Goal: Task Accomplishment & Management: Use online tool/utility

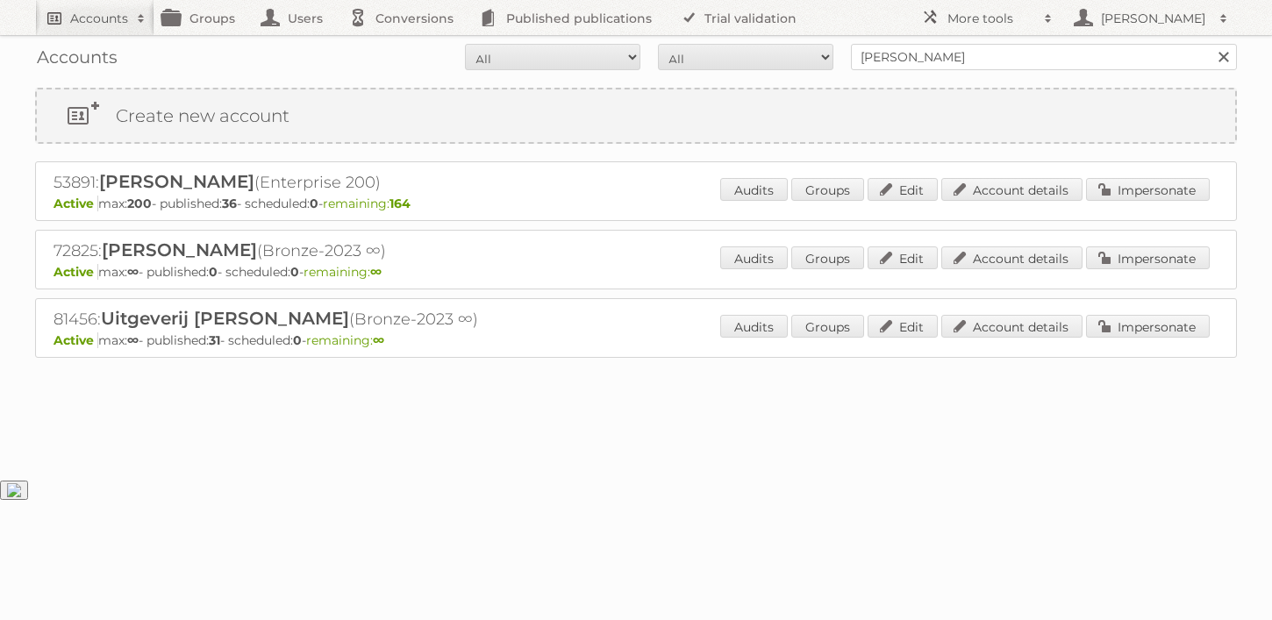
click at [123, 13] on h2 "Accounts" at bounding box center [99, 19] width 58 height 18
type input"] "Foschini"
click at [404, 45] on input "Search" at bounding box center [417, 58] width 26 height 26
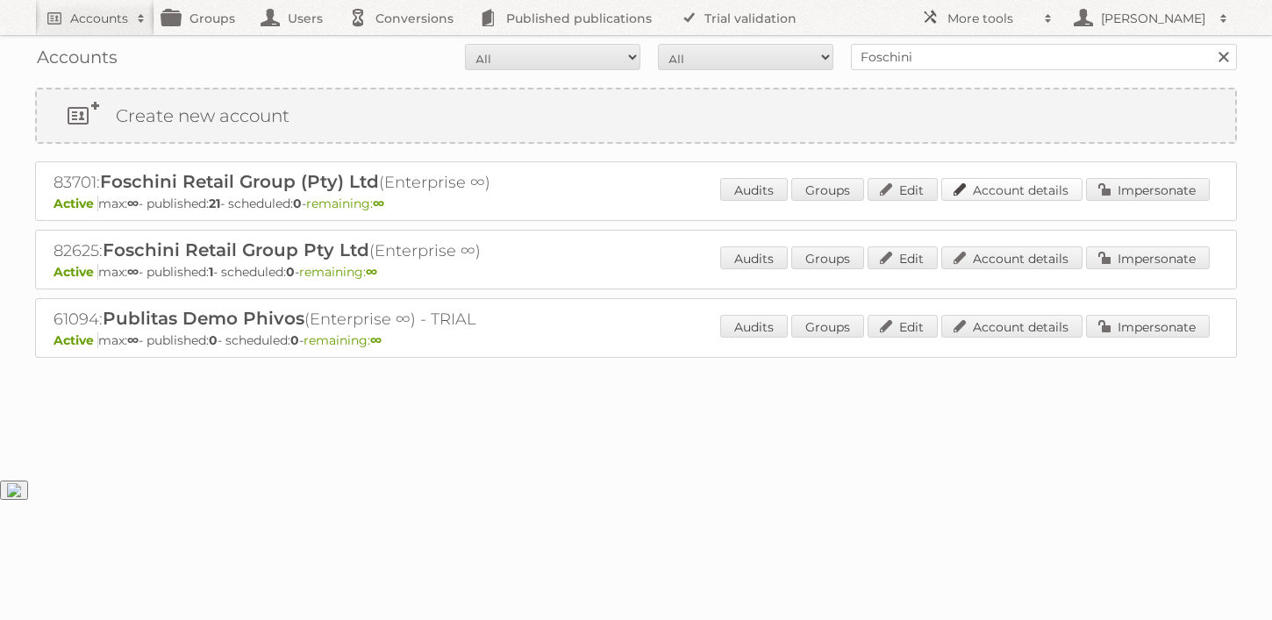
click at [999, 188] on link "Account details" at bounding box center [1011, 189] width 141 height 23
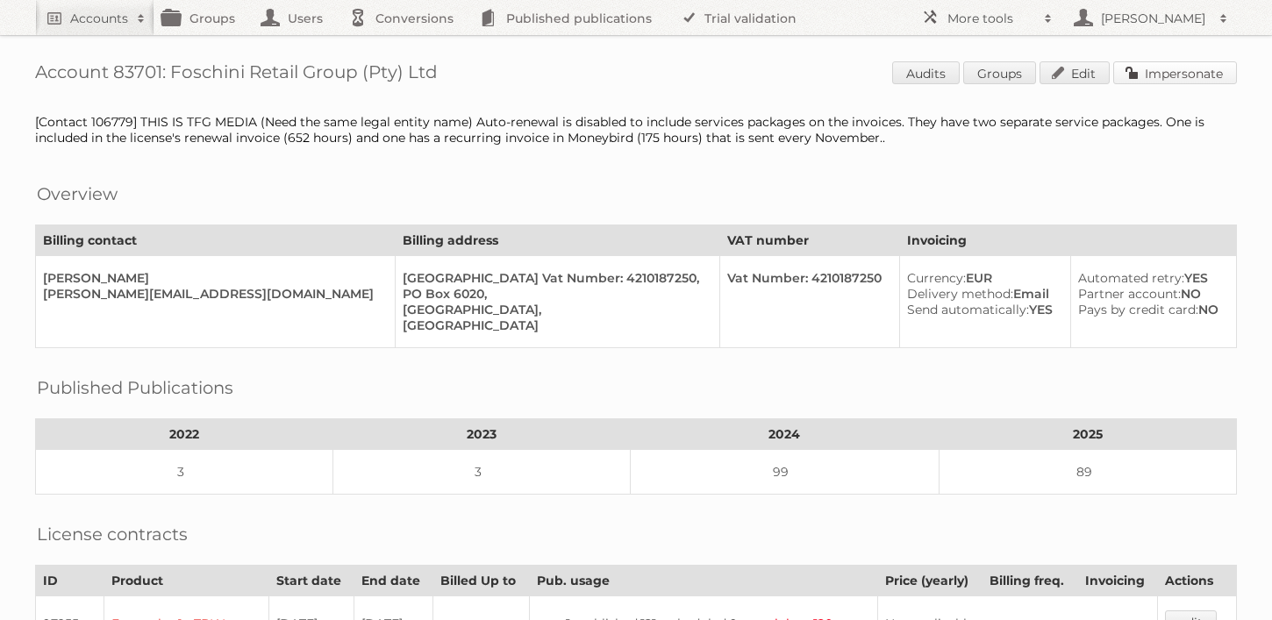
click at [1193, 83] on link "Impersonate" at bounding box center [1175, 72] width 124 height 23
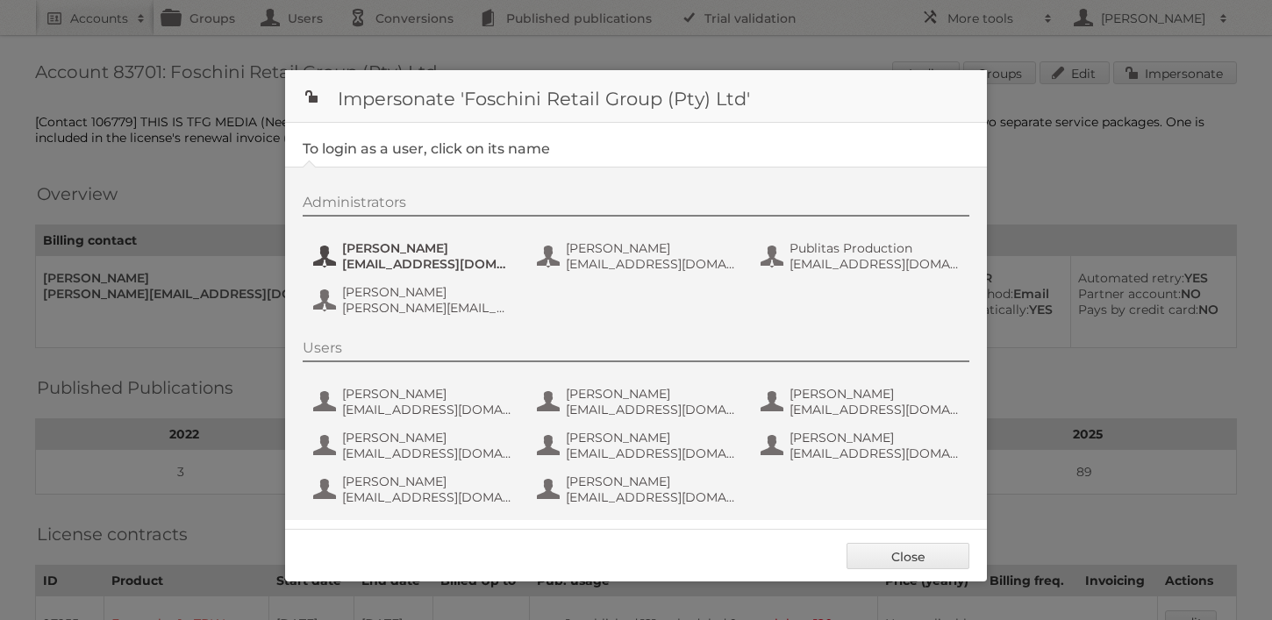
click at [397, 266] on span "CarlG@tfg.co.za" at bounding box center [427, 264] width 170 height 16
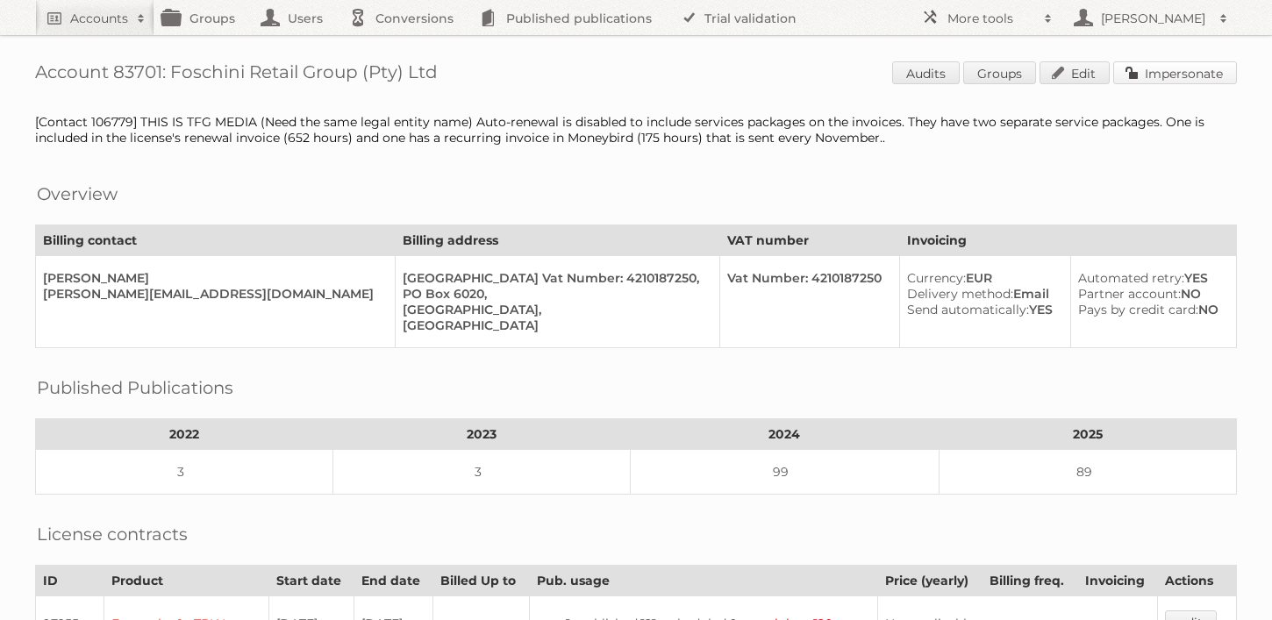
click at [1150, 73] on link "Impersonate" at bounding box center [1175, 72] width 124 height 23
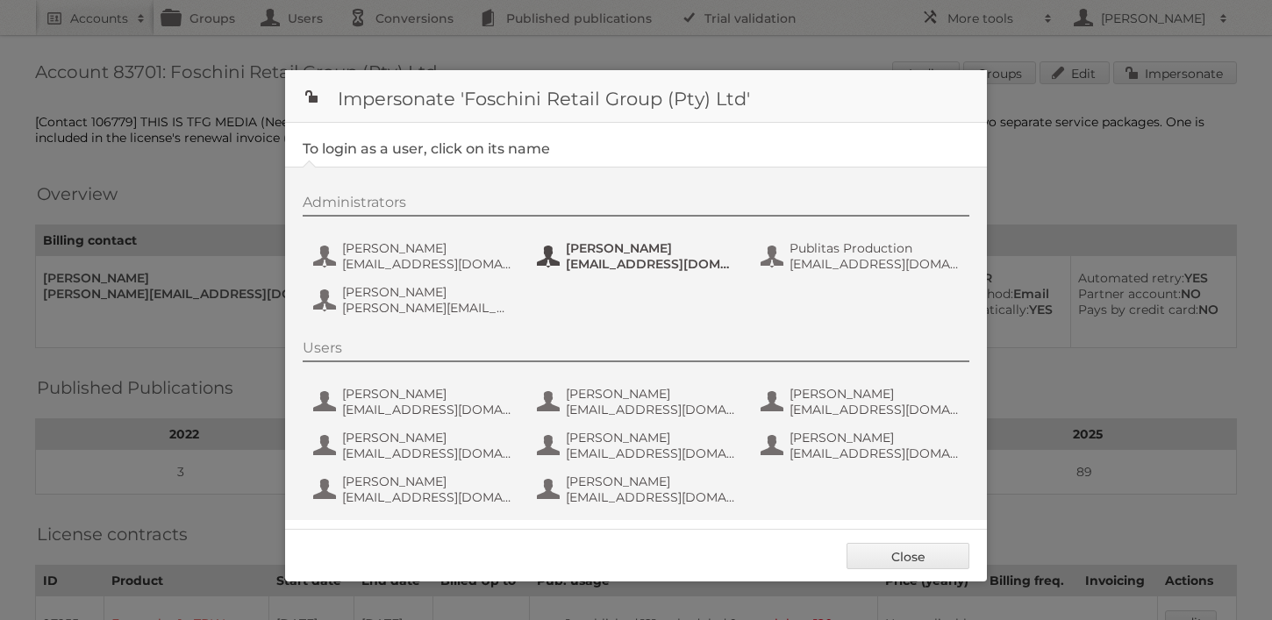
click at [603, 260] on span "jeanned@tfg.co.za" at bounding box center [651, 264] width 170 height 16
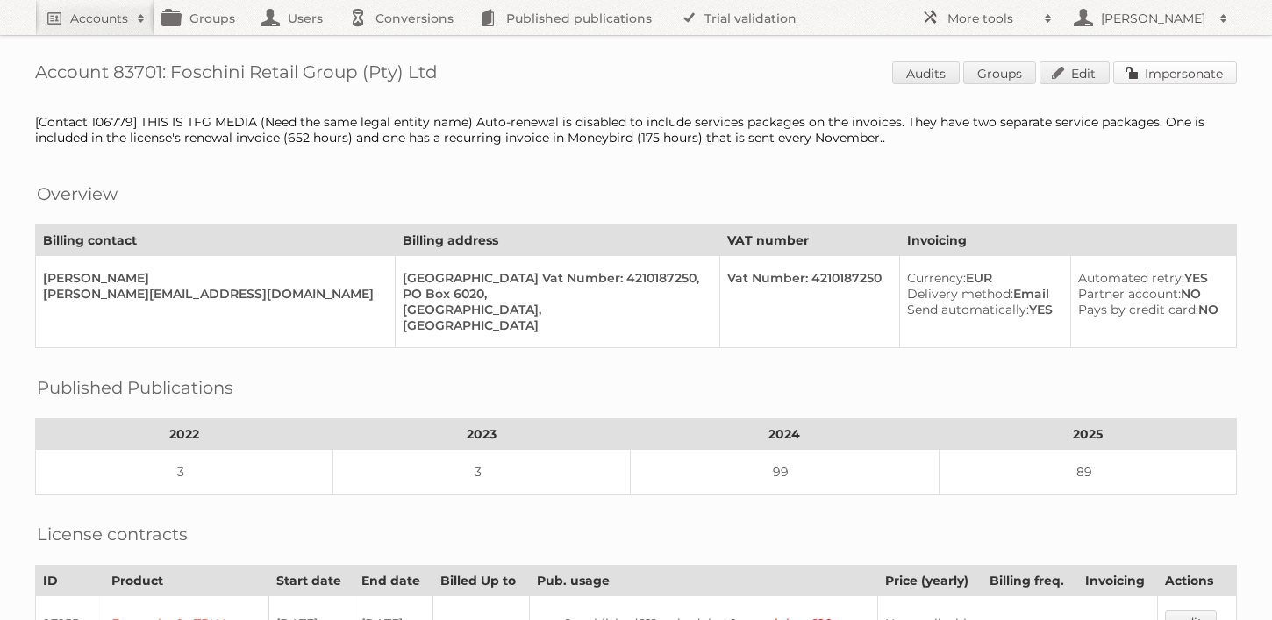
click at [1177, 78] on link "Impersonate" at bounding box center [1175, 72] width 124 height 23
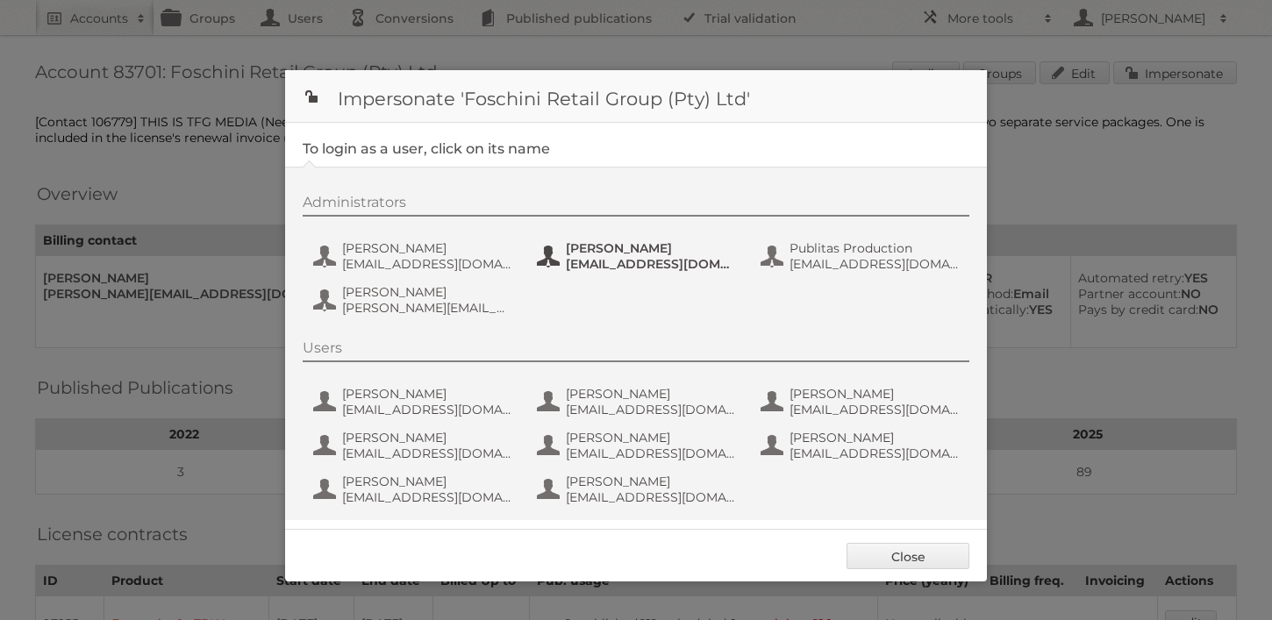
click at [652, 267] on span "jeanned@tfg.co.za" at bounding box center [651, 264] width 170 height 16
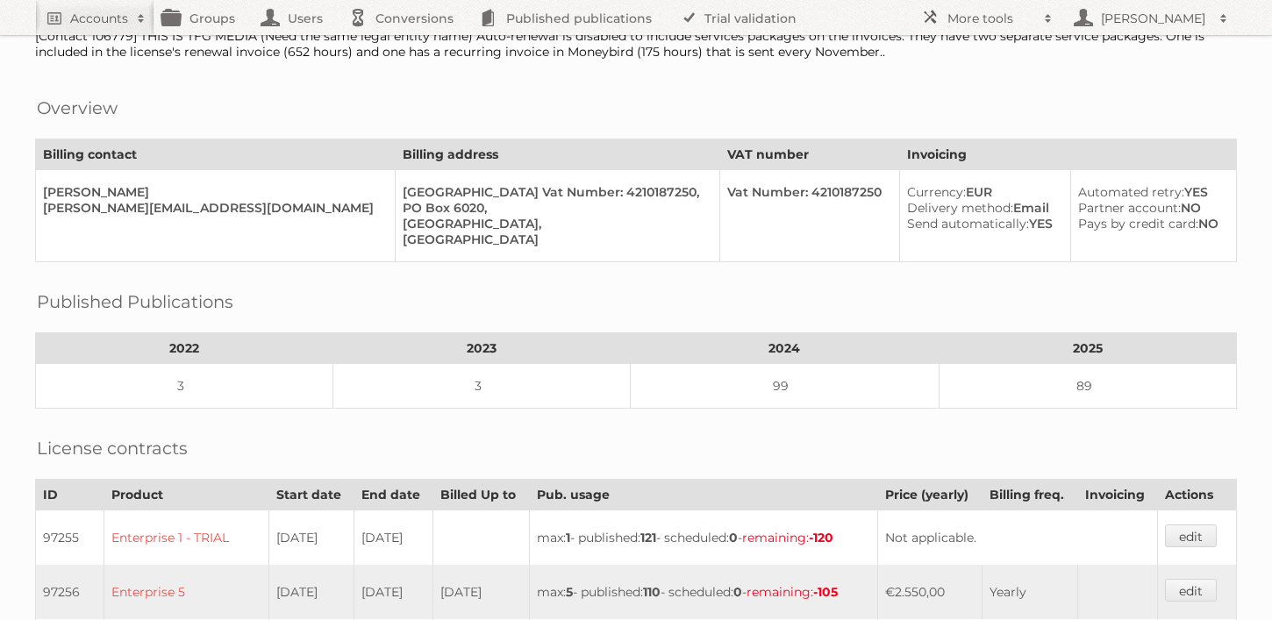
scroll to position [88, 0]
